Goal: Task Accomplishment & Management: Manage account settings

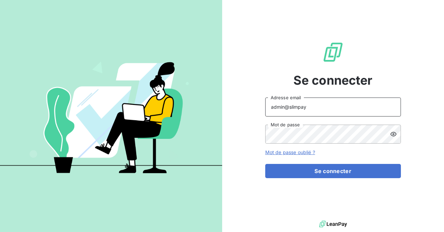
click at [324, 105] on input "admin@slimpay" at bounding box center [333, 107] width 136 height 19
type input "admin@matexlabfrance"
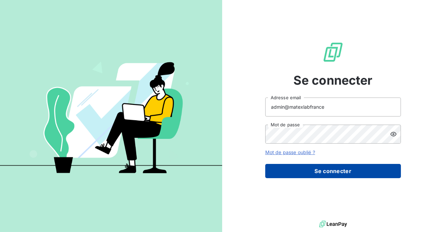
click at [322, 173] on button "Se connecter" at bounding box center [333, 171] width 136 height 14
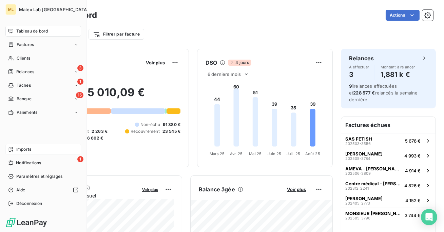
click at [19, 150] on span "Imports" at bounding box center [23, 150] width 15 height 6
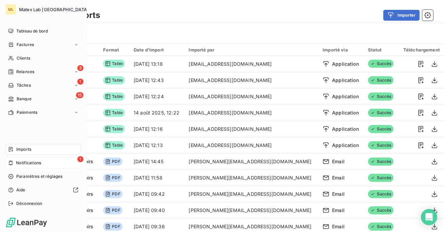
click at [14, 158] on div "1 Notifications" at bounding box center [43, 163] width 76 height 11
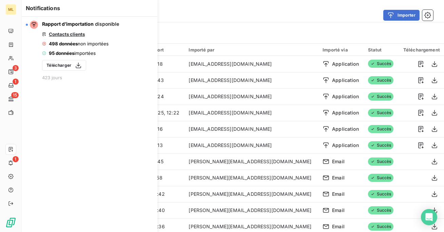
click at [206, 30] on div "Filtrer" at bounding box center [233, 32] width 401 height 13
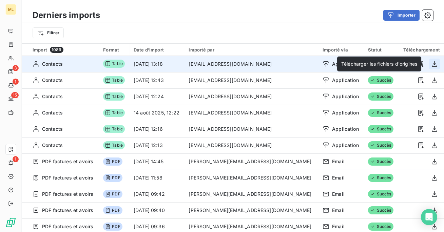
click at [432, 63] on icon "button" at bounding box center [434, 64] width 5 height 6
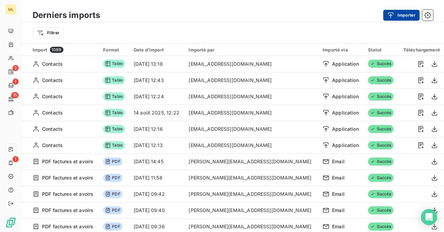
click at [400, 18] on button "Importer" at bounding box center [401, 15] width 36 height 11
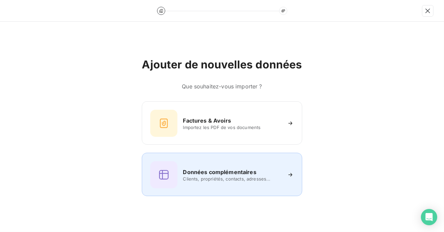
click at [214, 179] on span "Clients, propriétés, contacts, adresses..." at bounding box center [232, 178] width 98 height 5
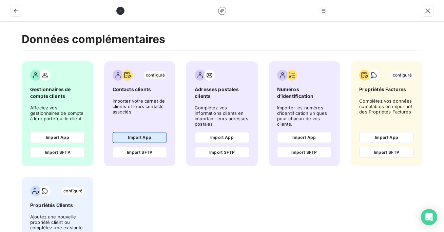
click at [135, 139] on button "Import App" at bounding box center [140, 137] width 55 height 11
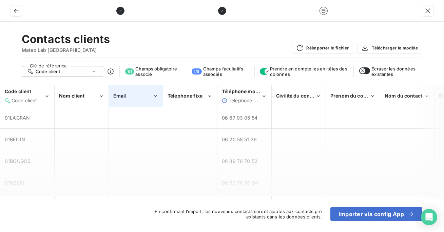
click at [150, 100] on div "Email" at bounding box center [135, 96] width 53 height 21
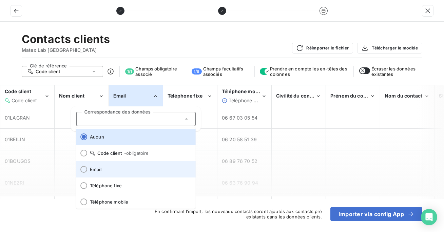
click at [131, 167] on span "Email" at bounding box center [140, 169] width 100 height 5
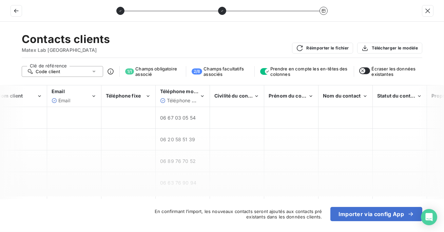
scroll to position [0, 99]
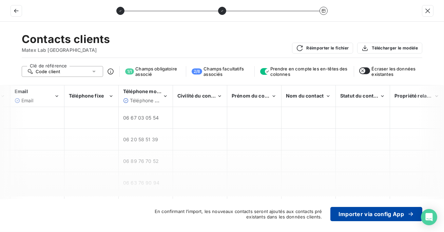
click at [353, 216] on button "Importer via config App" at bounding box center [376, 214] width 92 height 14
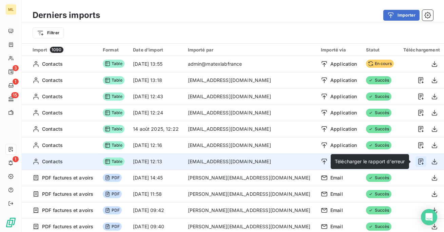
click at [419, 162] on icon "button" at bounding box center [420, 162] width 5 height 6
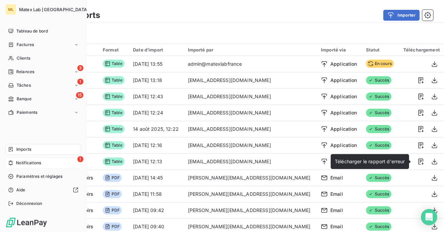
click at [11, 163] on icon at bounding box center [10, 162] width 5 height 5
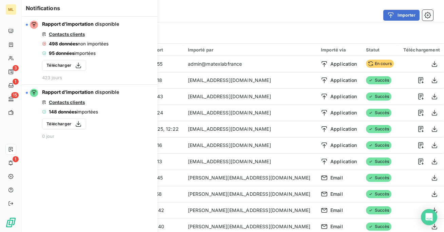
click at [204, 21] on div "Derniers imports Importer" at bounding box center [233, 15] width 422 height 14
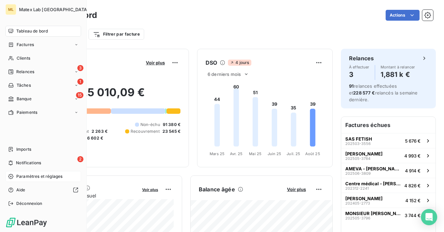
click at [33, 177] on span "Paramètres et réglages" at bounding box center [39, 177] width 46 height 6
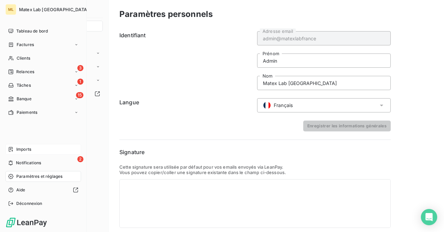
click at [11, 151] on icon at bounding box center [10, 149] width 5 height 5
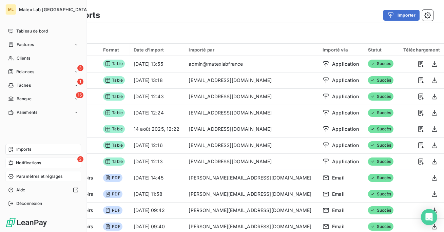
click at [15, 163] on div "2 Notifications" at bounding box center [43, 163] width 76 height 11
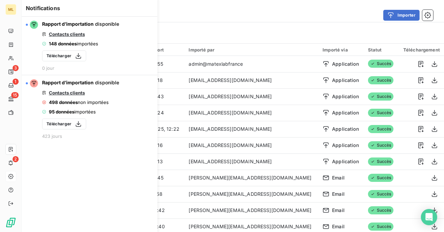
click at [231, 36] on div "Filtrer" at bounding box center [233, 32] width 401 height 13
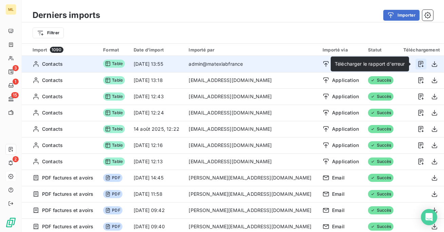
click at [418, 63] on icon "button" at bounding box center [421, 64] width 7 height 7
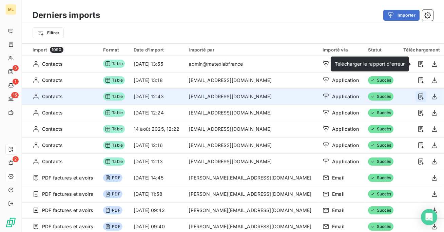
click at [418, 96] on icon "button" at bounding box center [421, 96] width 7 height 7
